Goal: Participate in discussion: Engage in conversation with other users on a specific topic

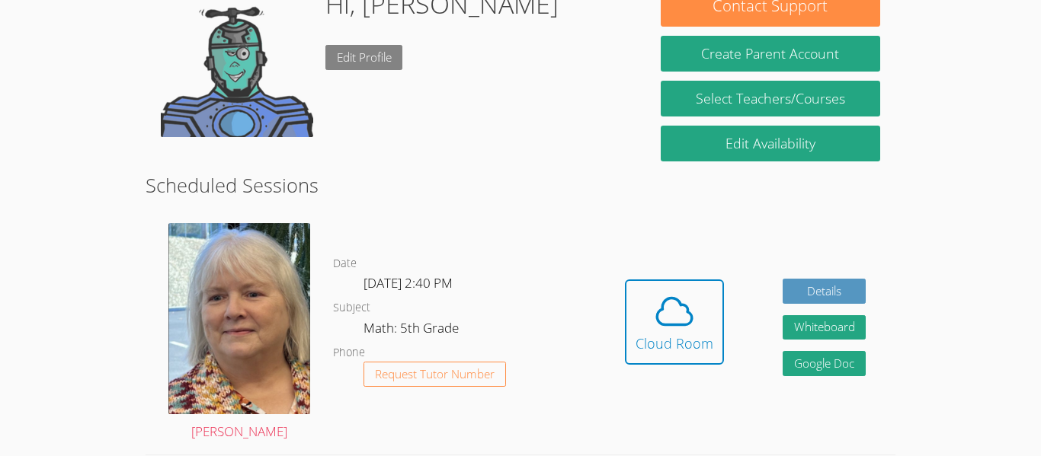
scroll to position [318, 0]
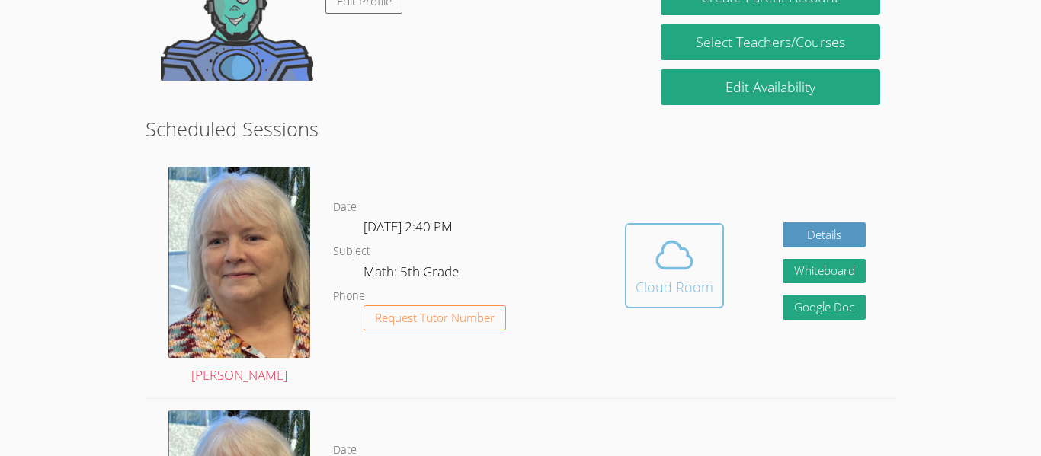
click at [651, 290] on div "Cloud Room" at bounding box center [674, 287] width 78 height 21
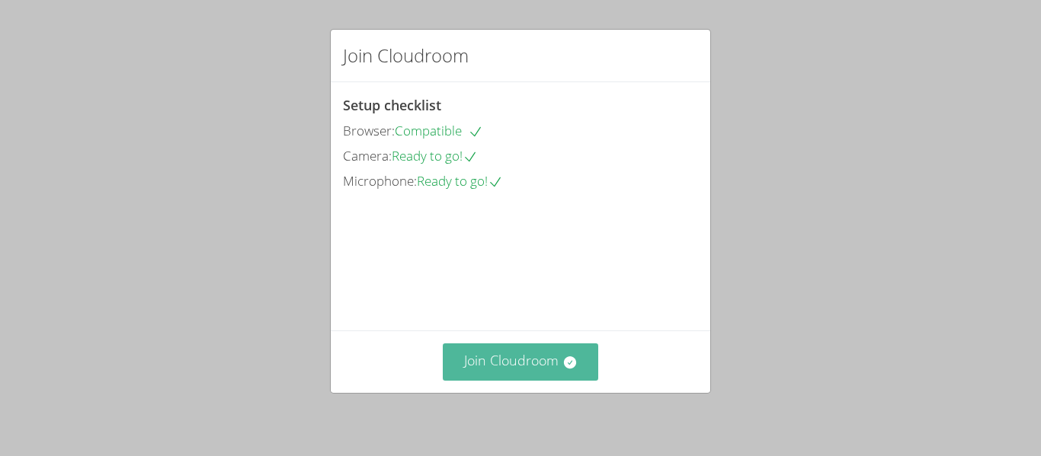
click at [485, 370] on button "Join Cloudroom" at bounding box center [521, 362] width 156 height 37
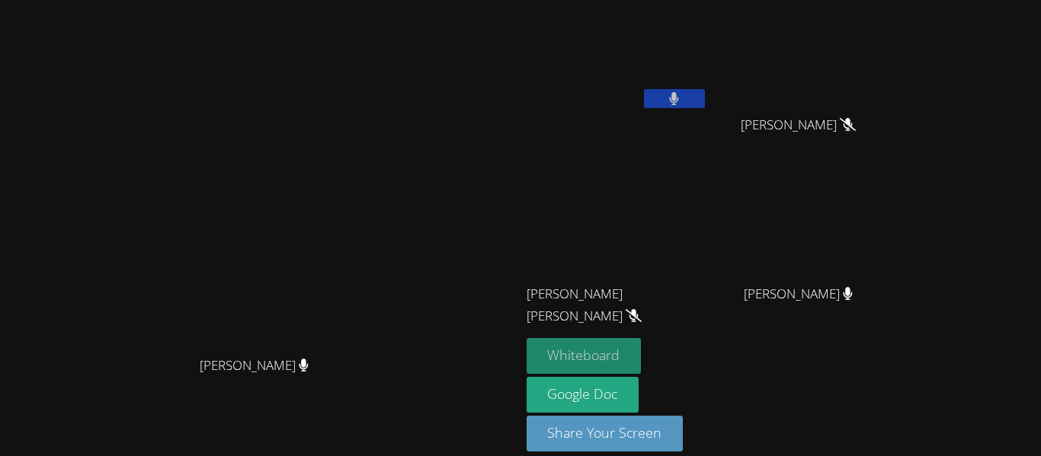
click at [642, 360] on button "Whiteboard" at bounding box center [584, 356] width 115 height 36
click at [705, 99] on button at bounding box center [674, 98] width 61 height 19
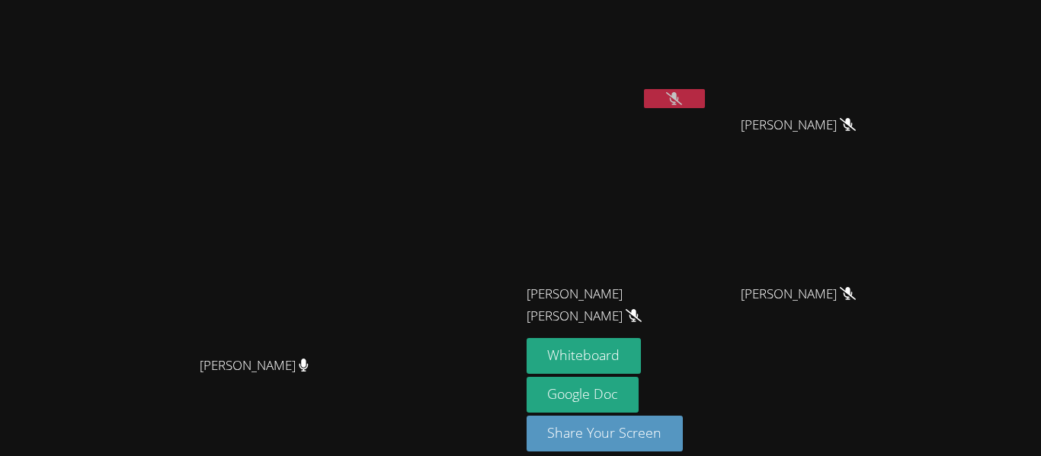
click at [705, 105] on button at bounding box center [674, 98] width 61 height 19
